Goal: Check status

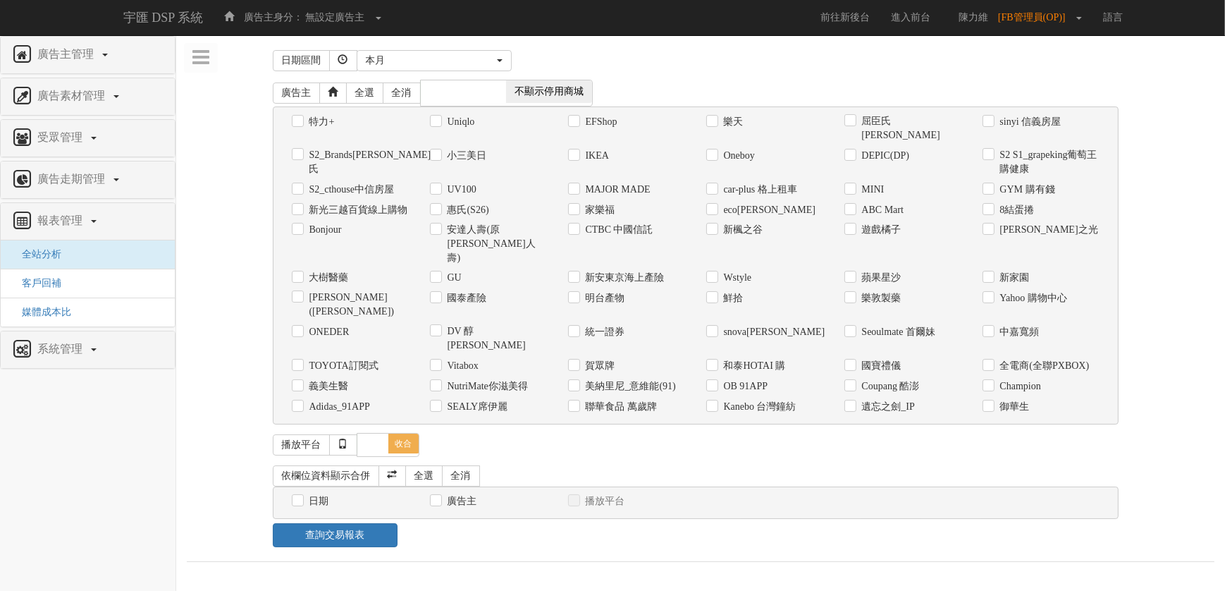
click at [998, 400] on label "御華生" at bounding box center [1012, 407] width 33 height 14
click at [991, 402] on input "御華生" at bounding box center [986, 406] width 9 height 9
checkbox input "true"
click at [313, 494] on label "日期" at bounding box center [317, 501] width 23 height 14
click at [301, 497] on input "日期" at bounding box center [296, 501] width 9 height 9
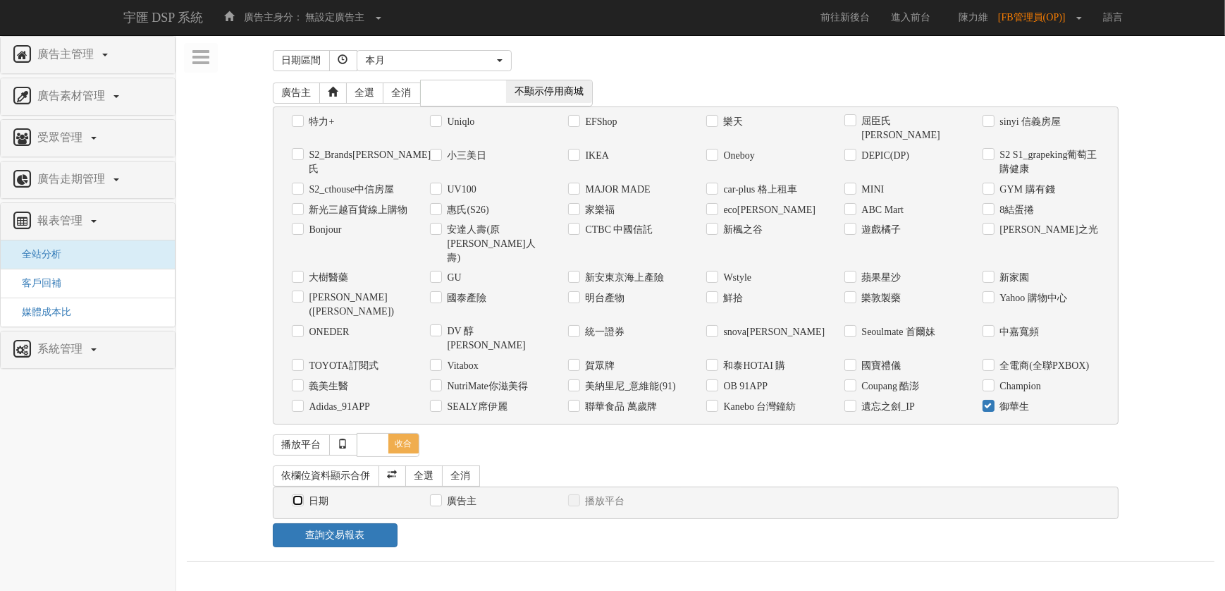
checkbox input "true"
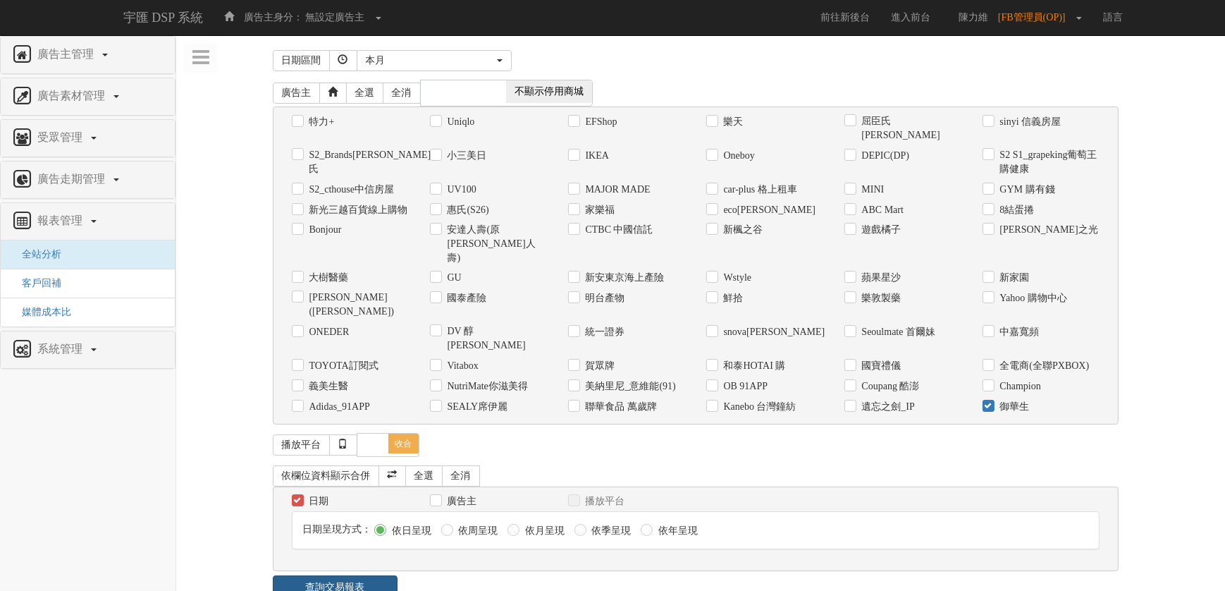
click at [365, 575] on link "查詢交易報表" at bounding box center [335, 587] width 125 height 24
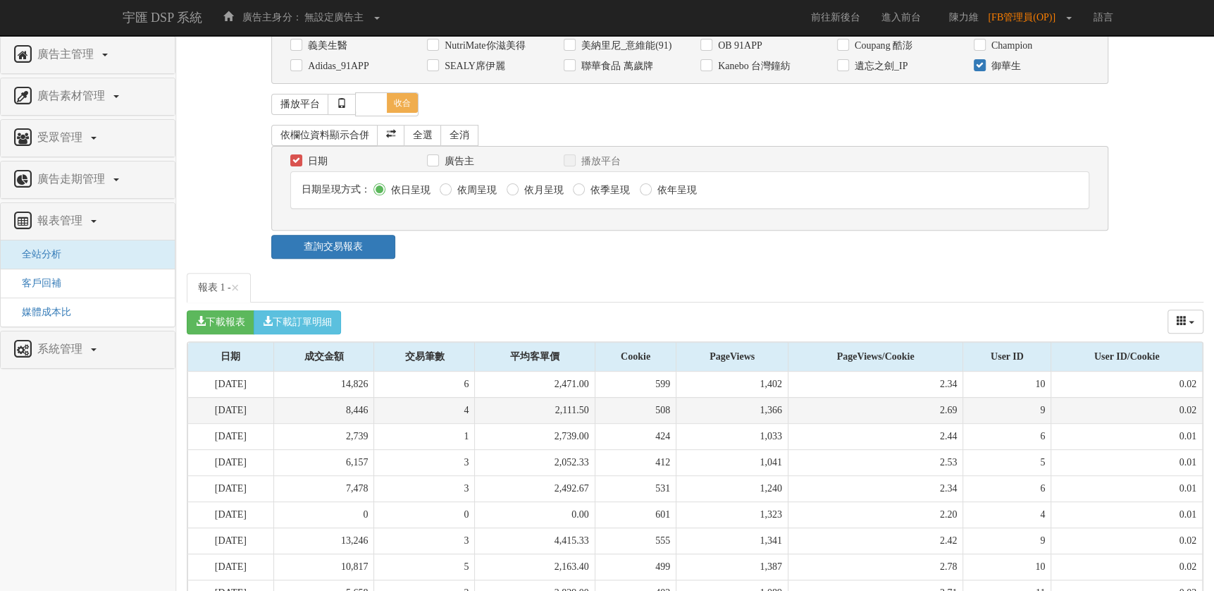
scroll to position [464, 0]
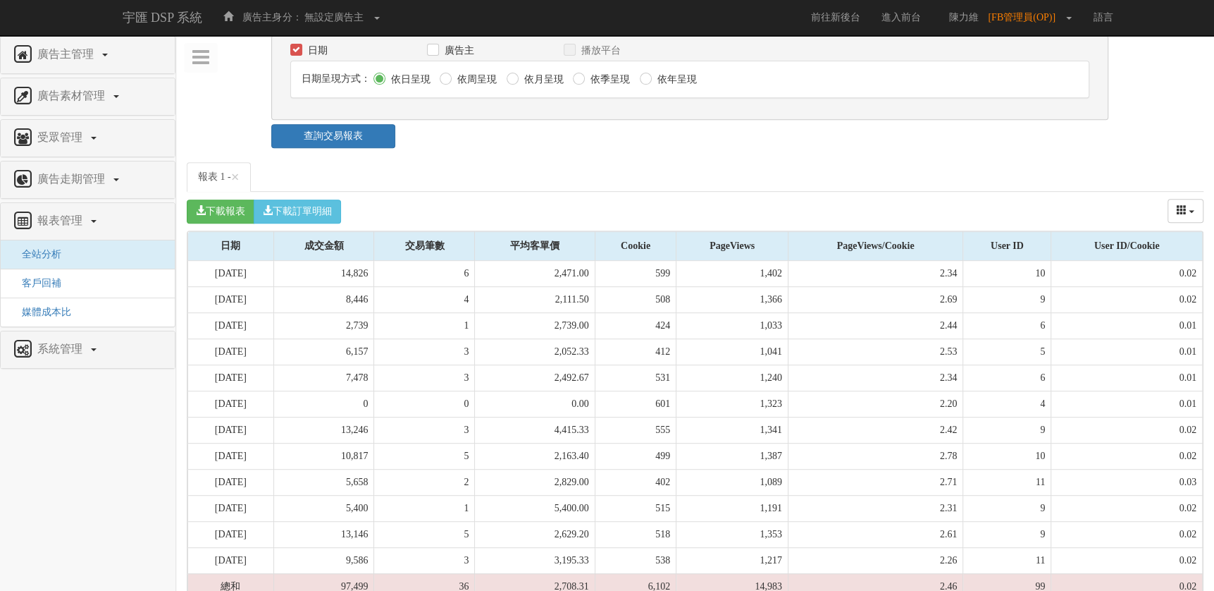
click at [934, 124] on div "查詢交易報表" at bounding box center [695, 136] width 869 height 24
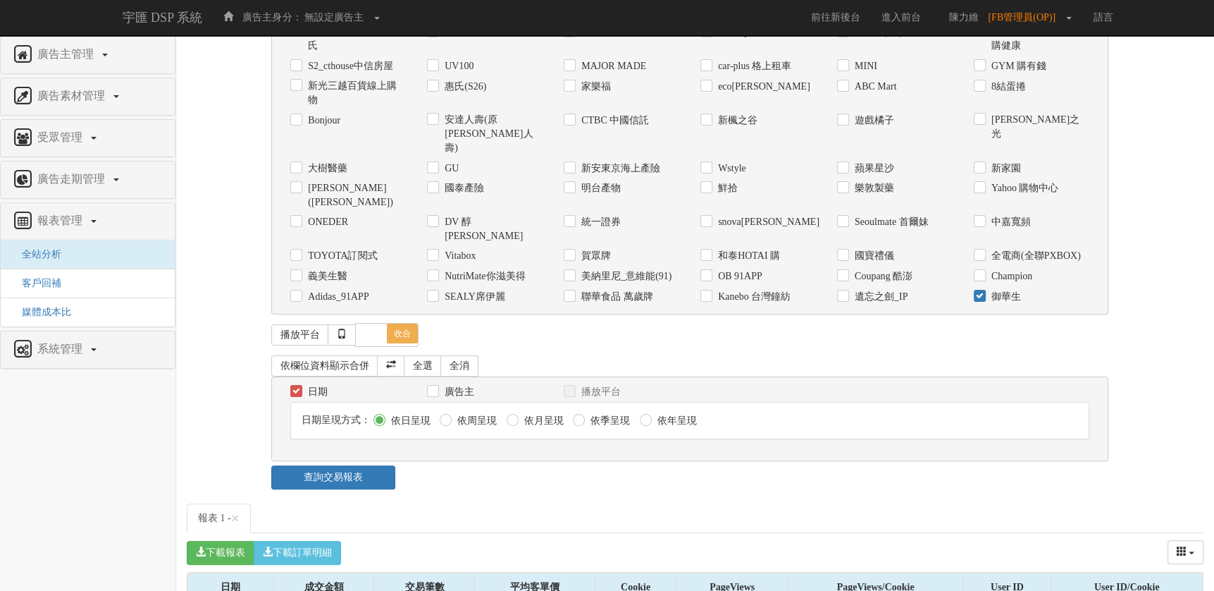
scroll to position [112, 0]
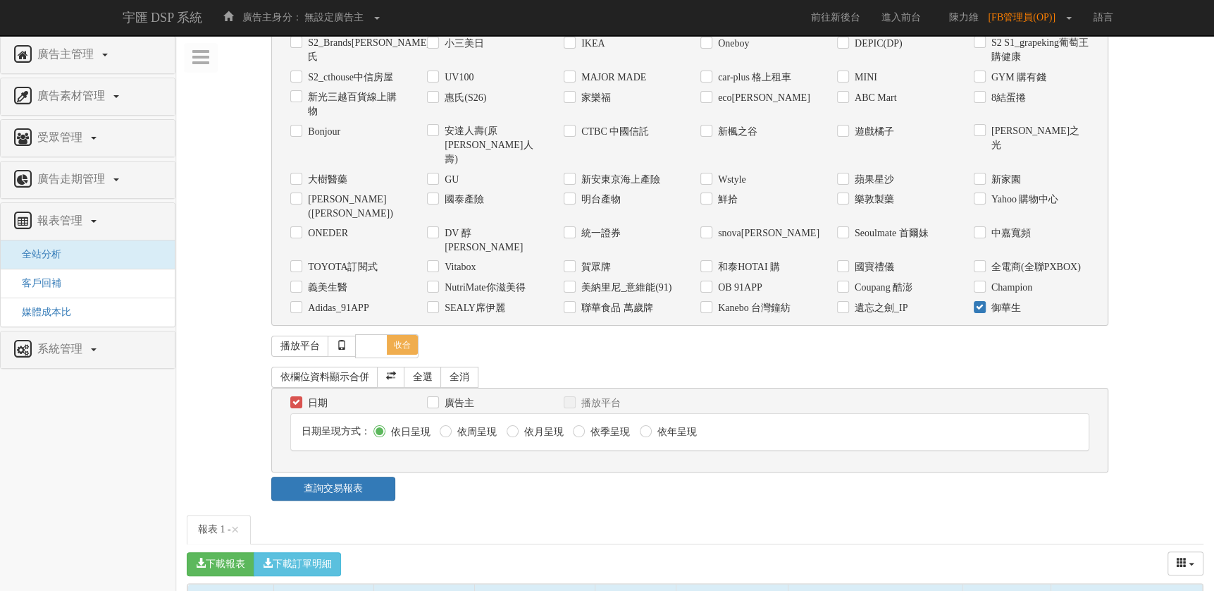
click at [209, 317] on div "日期區間 [DATE] 本[PERSON_NAME] 本月 上月 過去7天 過去14天 過去30天 指定日期 本月 開始日期 [DATE] 結束日期 [DAT…" at bounding box center [695, 217] width 1017 height 567
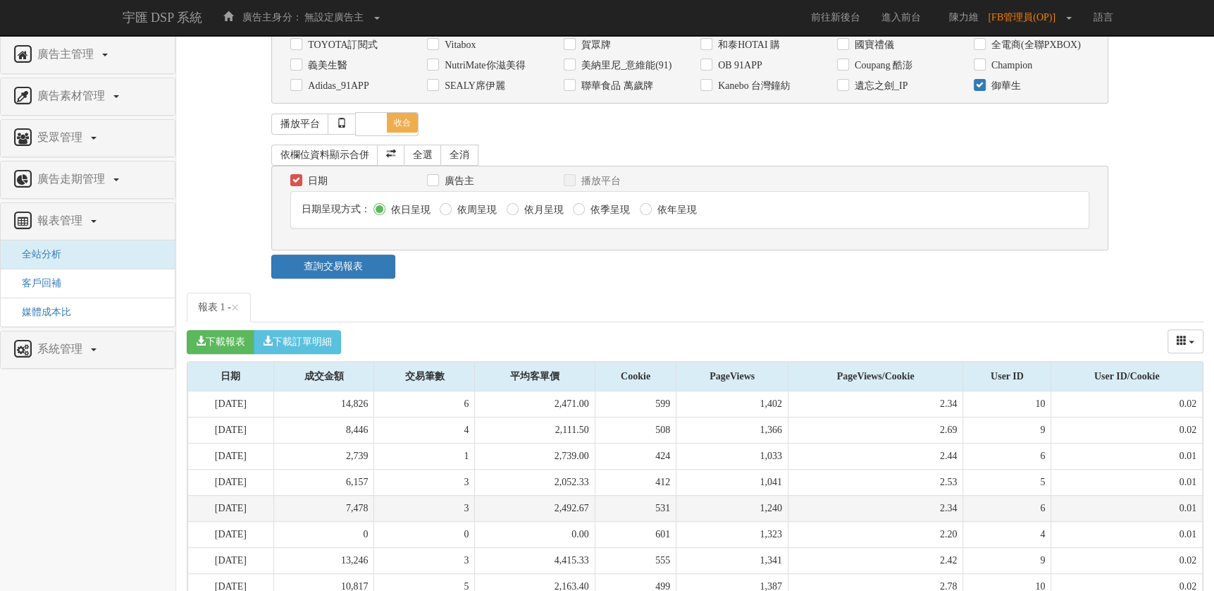
scroll to position [464, 0]
